Goal: Transaction & Acquisition: Purchase product/service

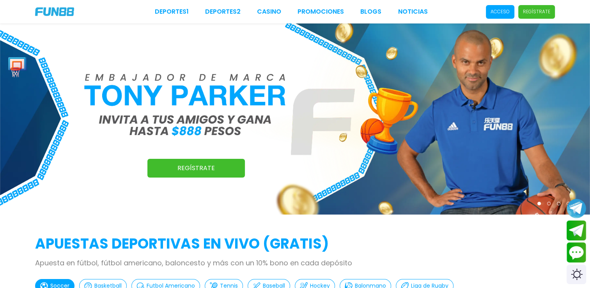
click at [501, 10] on p "Acceso" at bounding box center [500, 11] width 19 height 7
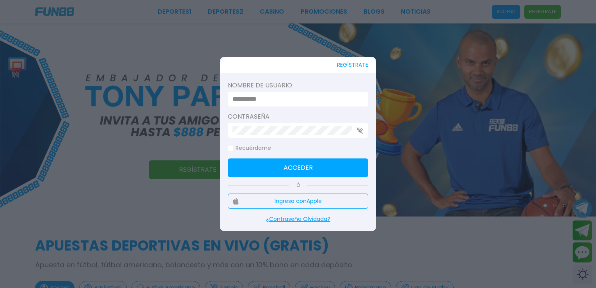
click at [337, 94] on input at bounding box center [296, 98] width 126 height 9
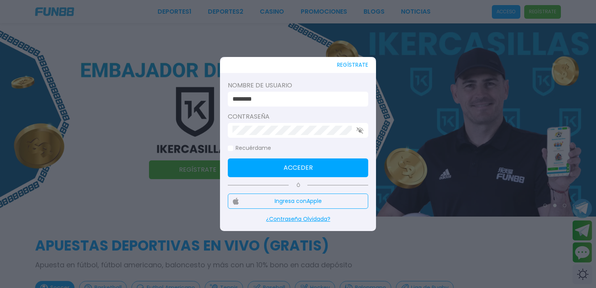
type input "********"
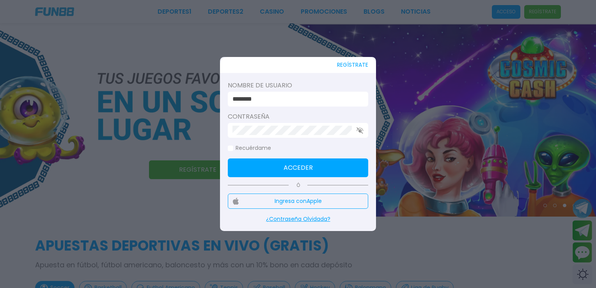
click button "Acceder" at bounding box center [298, 167] width 140 height 19
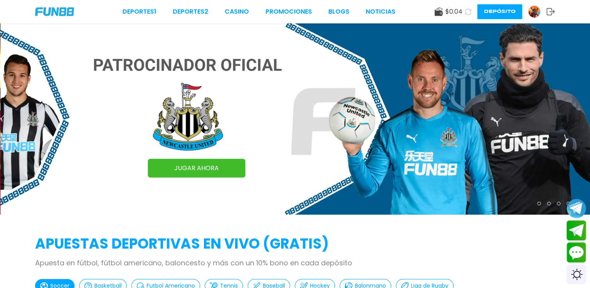
click at [494, 11] on button "Depósito" at bounding box center [500, 11] width 45 height 15
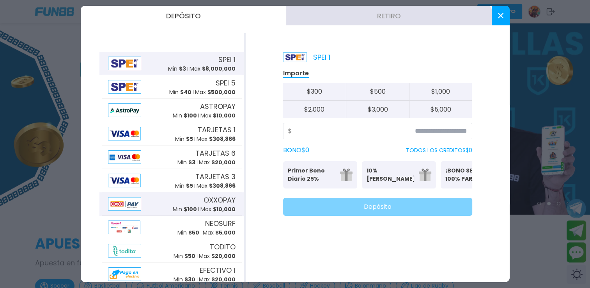
click at [204, 202] on span "OXXOPAY" at bounding box center [220, 200] width 32 height 11
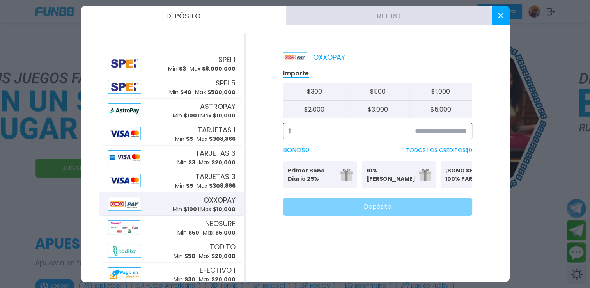
click at [427, 133] on input at bounding box center [379, 130] width 175 height 9
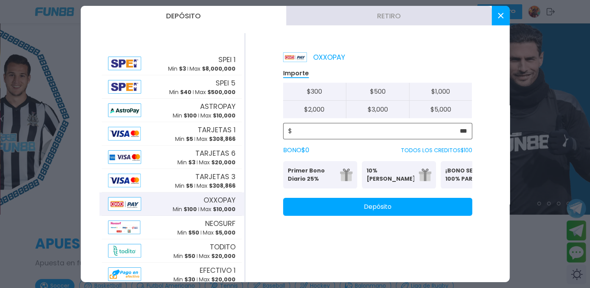
type input "***"
click at [390, 208] on button "Depósito" at bounding box center [377, 207] width 189 height 18
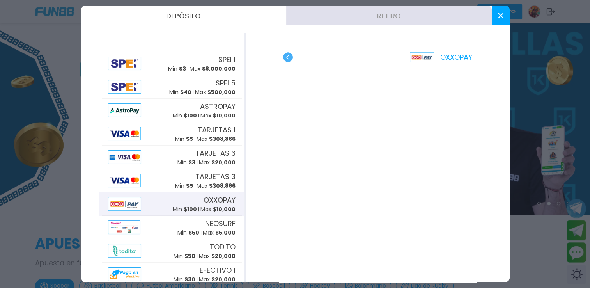
click at [501, 20] on button at bounding box center [501, 16] width 18 height 20
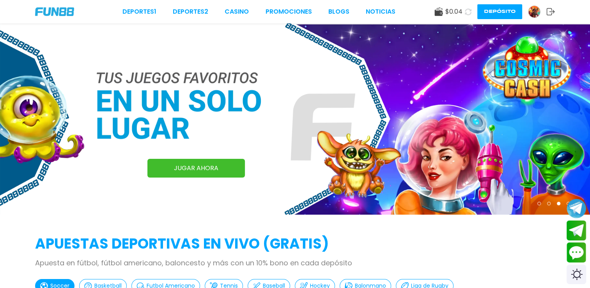
click at [551, 13] on icon at bounding box center [551, 12] width 9 height 8
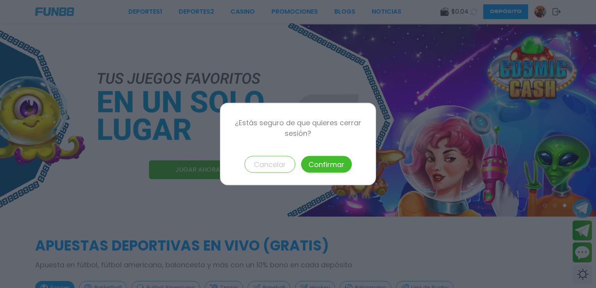
click at [324, 163] on button "Confirmar" at bounding box center [326, 164] width 51 height 17
